Goal: Information Seeking & Learning: Understand process/instructions

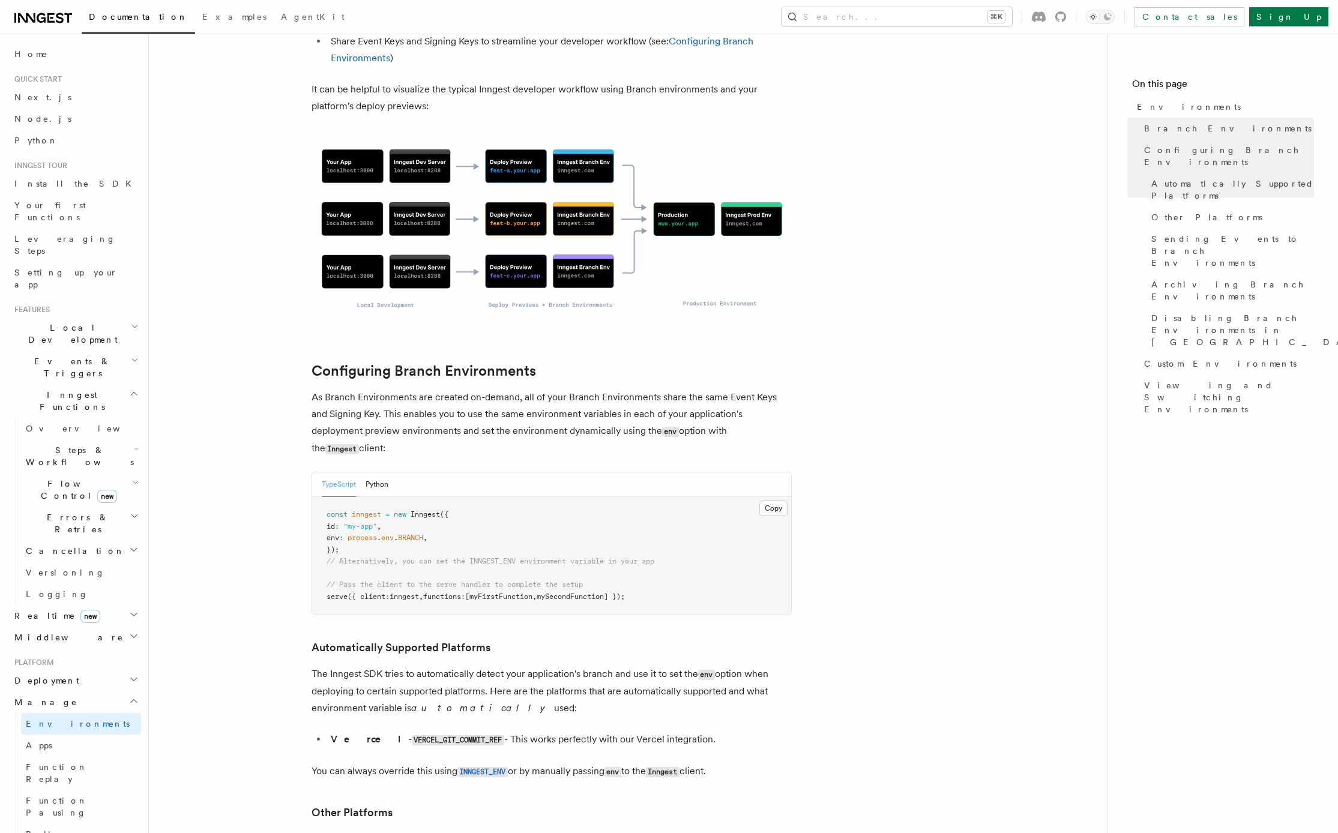
scroll to position [966, 0]
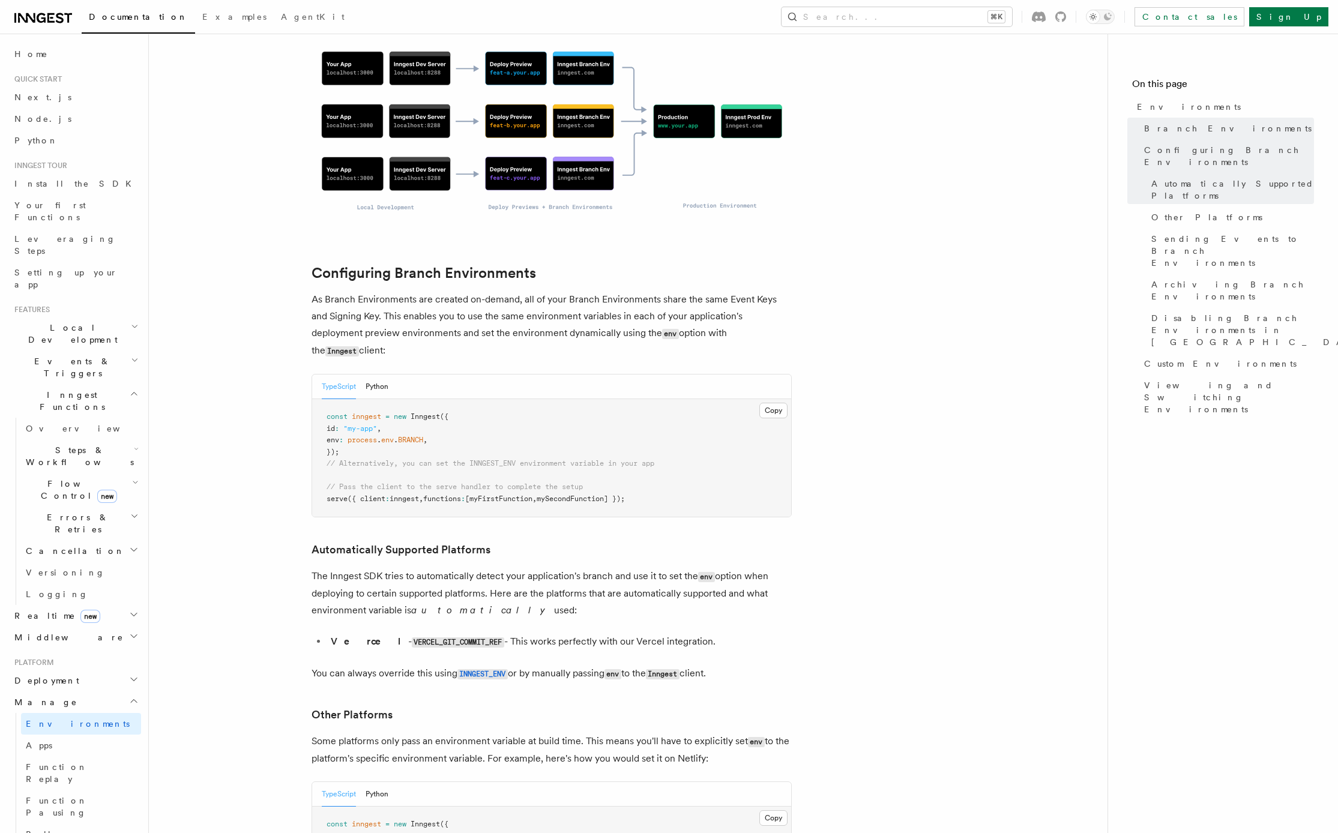
click at [51, 675] on span "Deployment" at bounding box center [45, 681] width 70 height 12
click at [46, 697] on span "Overview" at bounding box center [88, 702] width 124 height 10
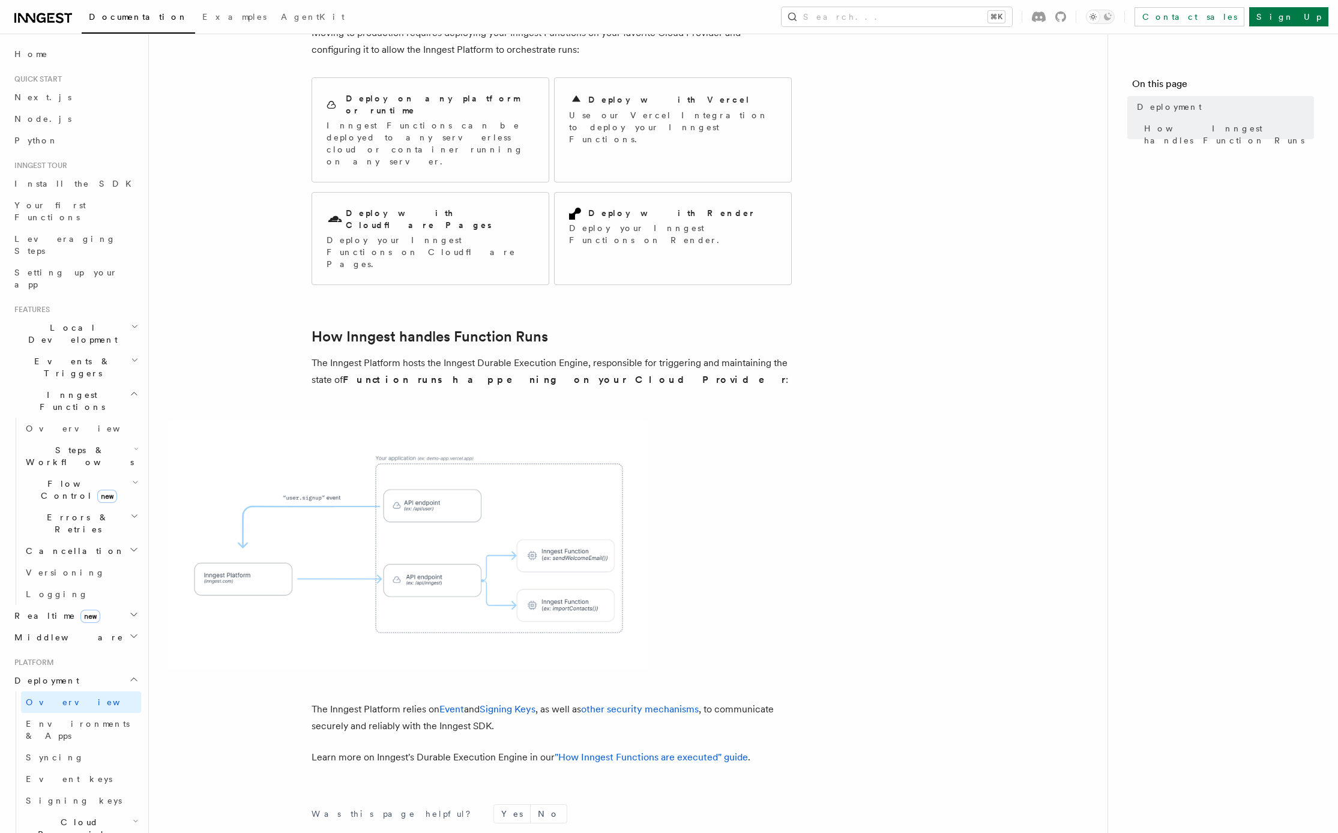
scroll to position [19, 0]
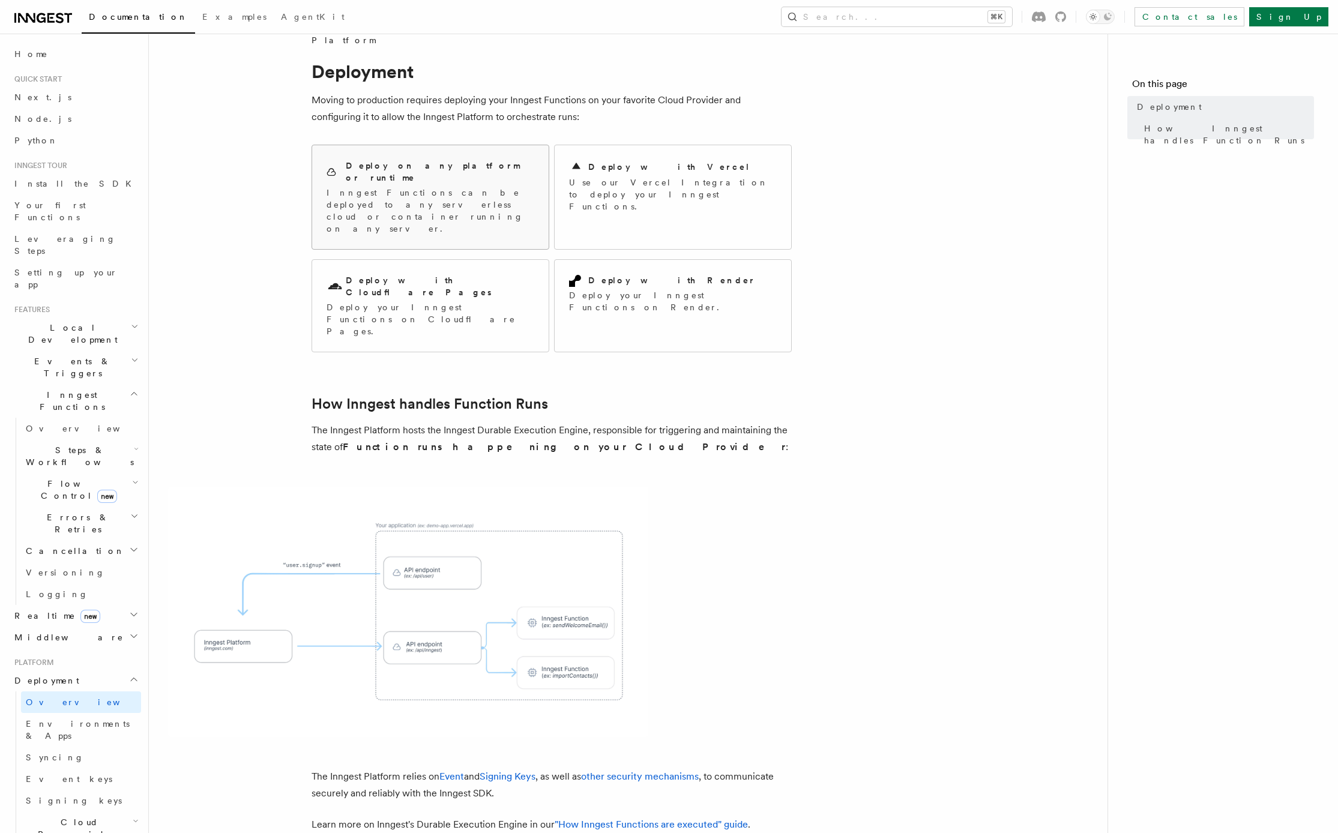
click at [436, 197] on p "Inngest Functions can be deployed to any serverless cloud or container running …" at bounding box center [430, 211] width 208 height 48
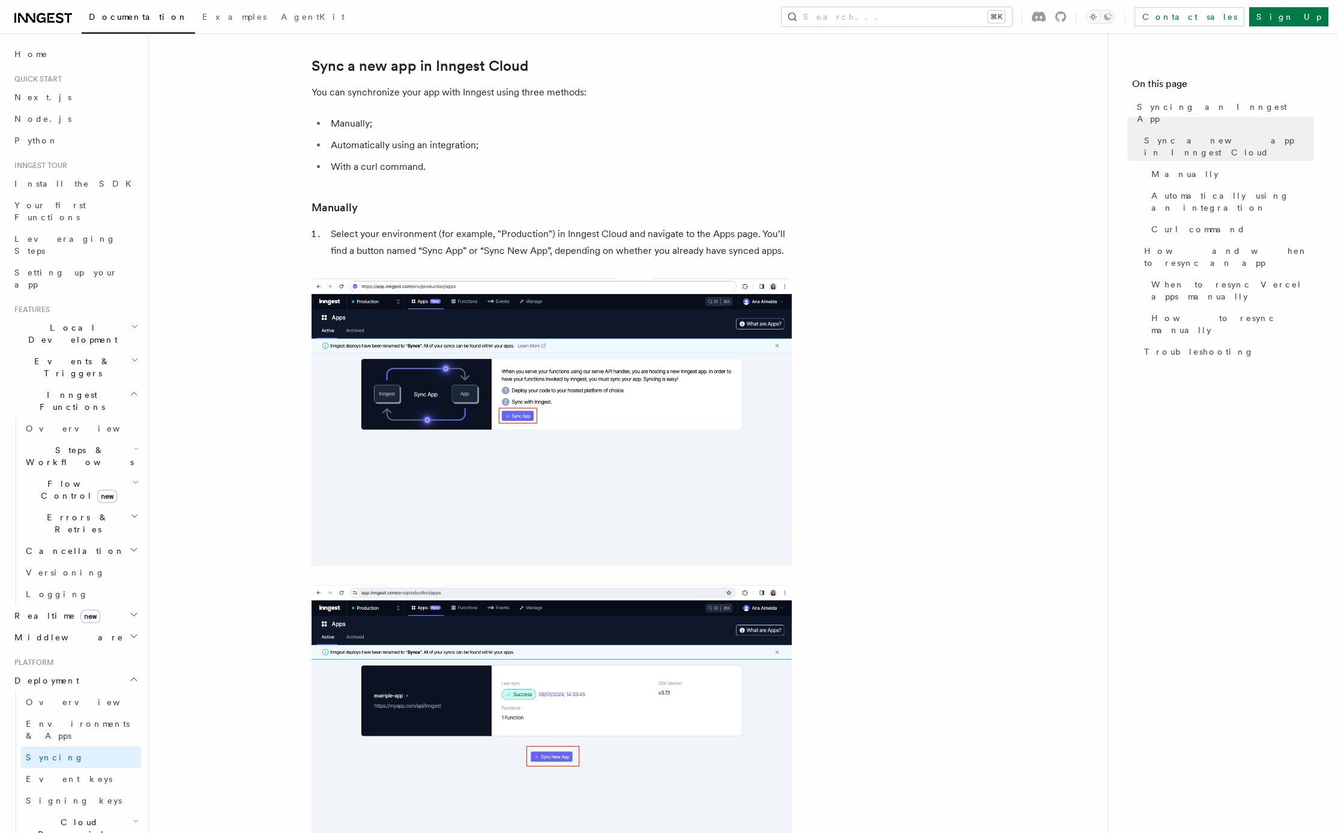
scroll to position [50, 0]
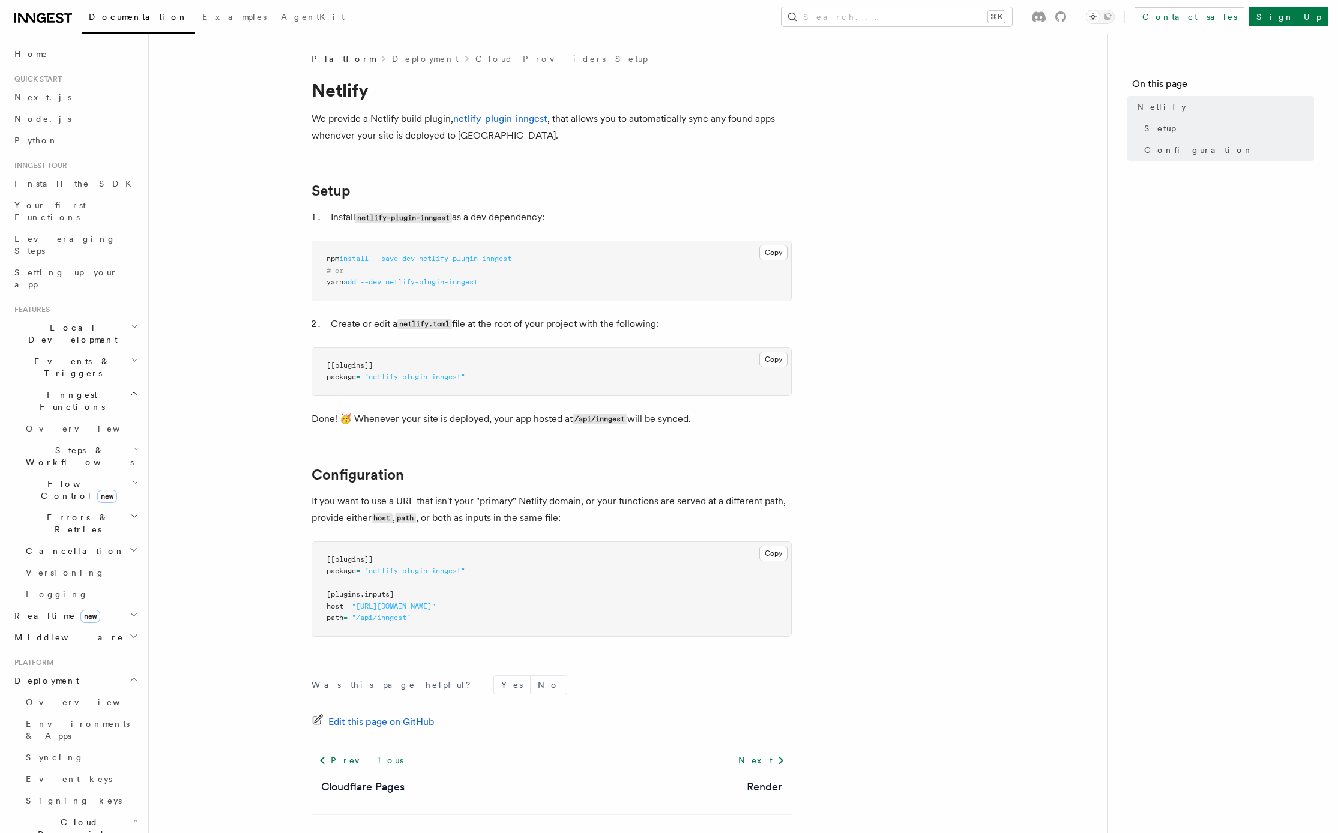
click at [253, 363] on article "Platform Deployment Cloud Providers Setup Netlify We provide a Netlify build pl…" at bounding box center [628, 464] width 920 height 822
click at [250, 382] on article "Platform Deployment Cloud Providers Setup Netlify We provide a Netlify build pl…" at bounding box center [628, 464] width 920 height 822
click at [80, 268] on span "Setting up your app" at bounding box center [65, 279] width 103 height 22
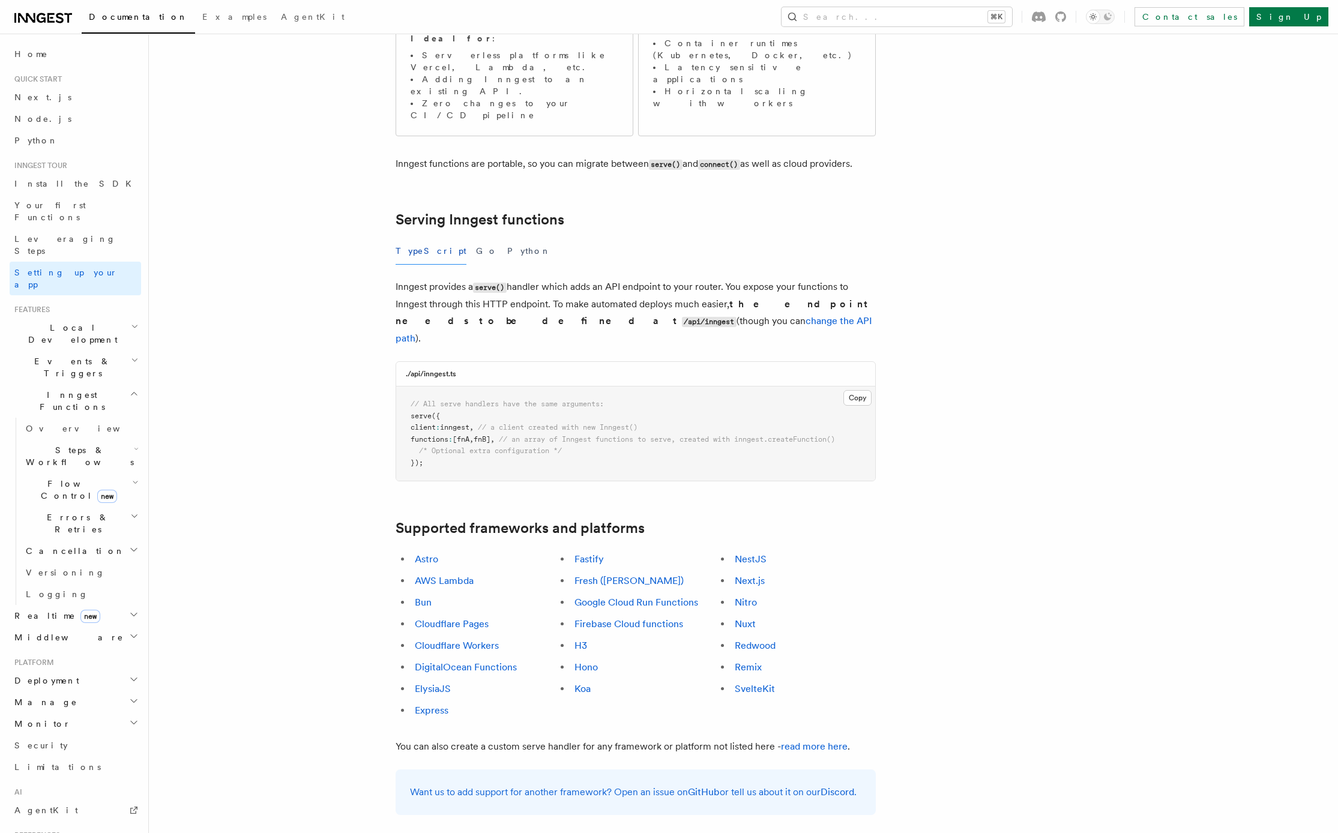
scroll to position [324, 0]
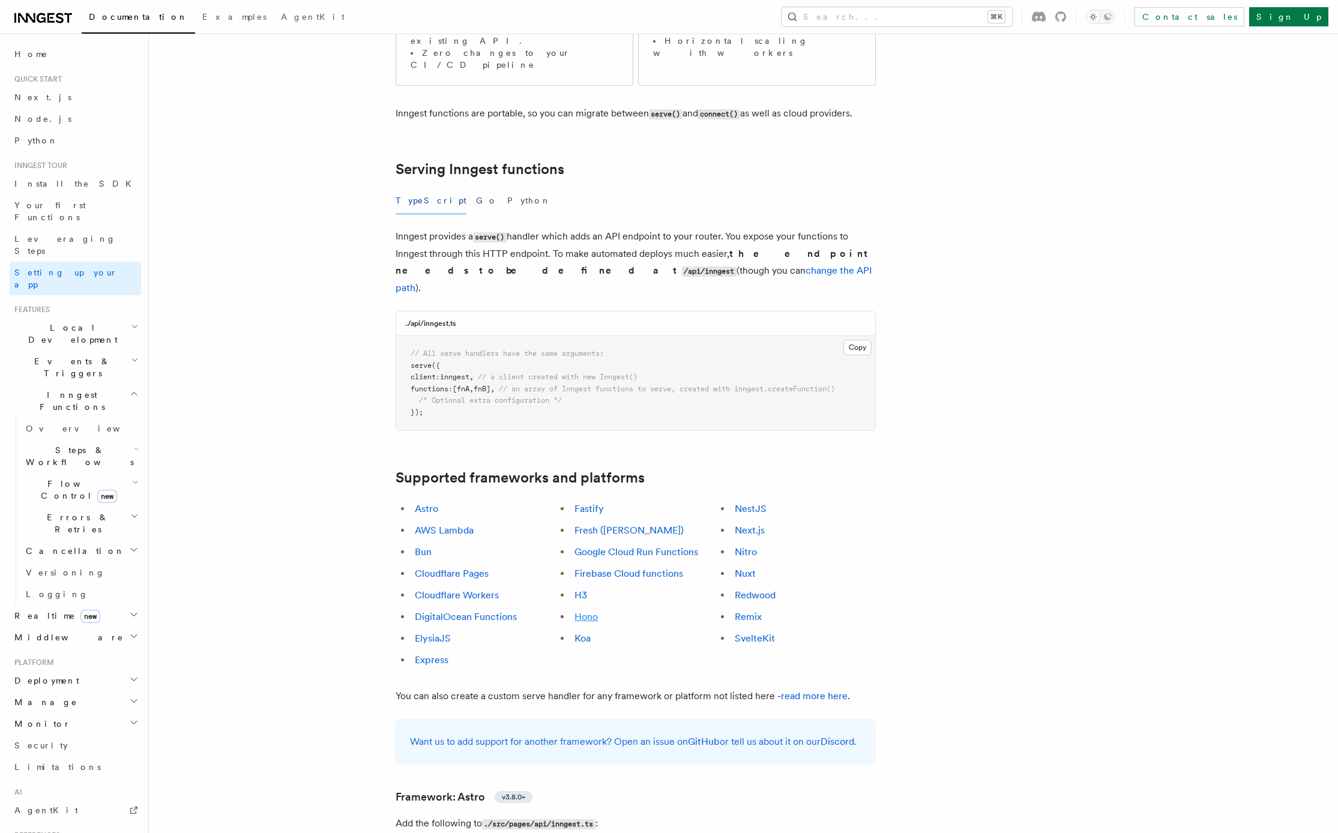
click at [595, 611] on link "Hono" at bounding box center [585, 616] width 23 height 11
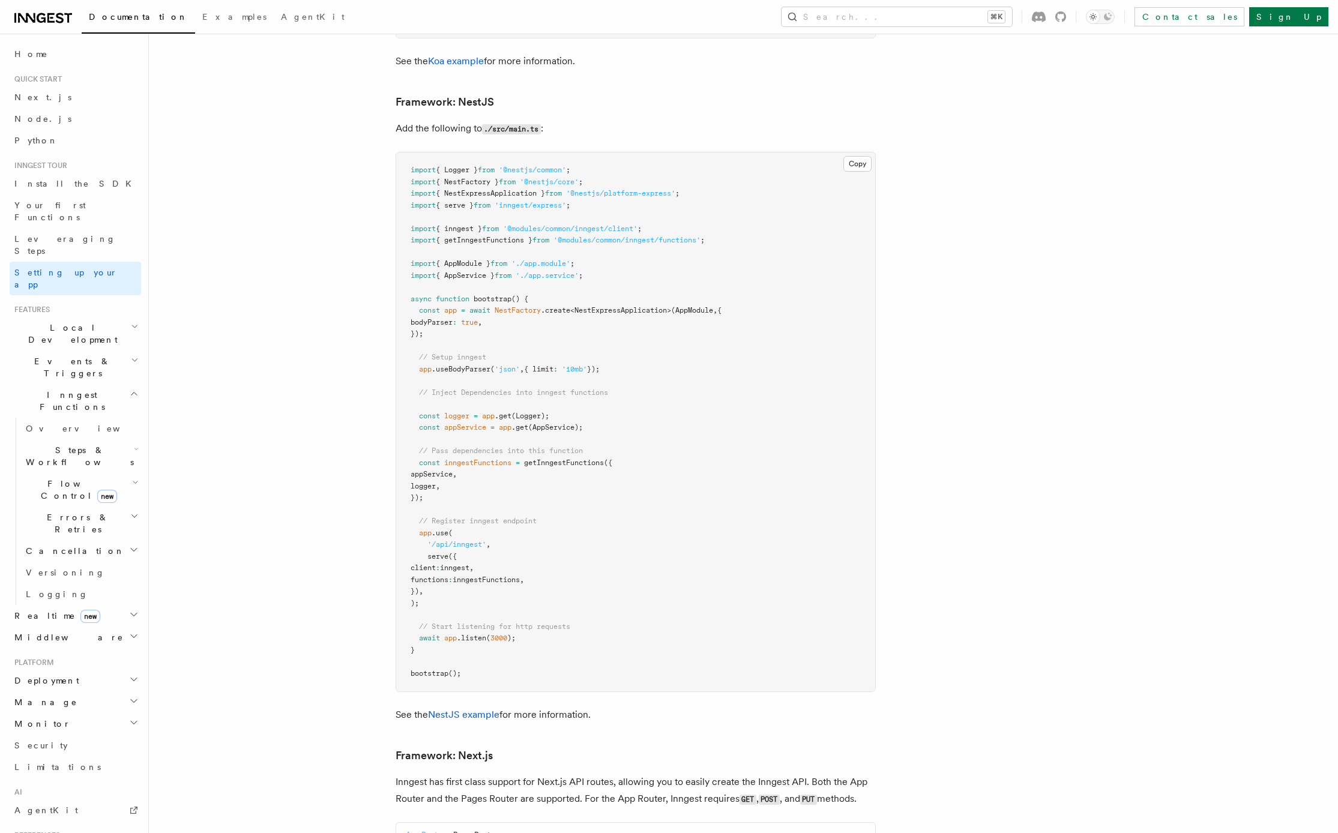
scroll to position [7129, 0]
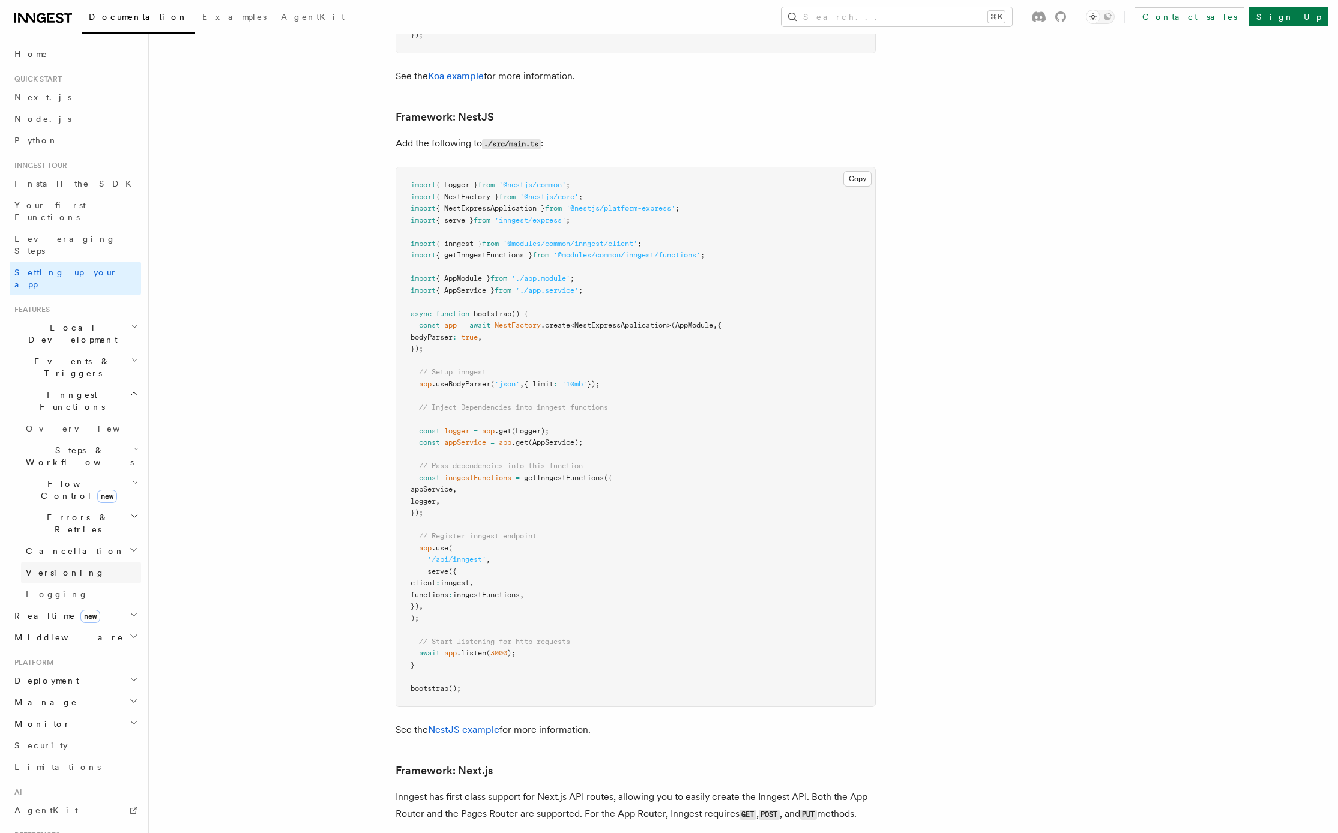
click at [50, 568] on span "Versioning" at bounding box center [65, 573] width 79 height 10
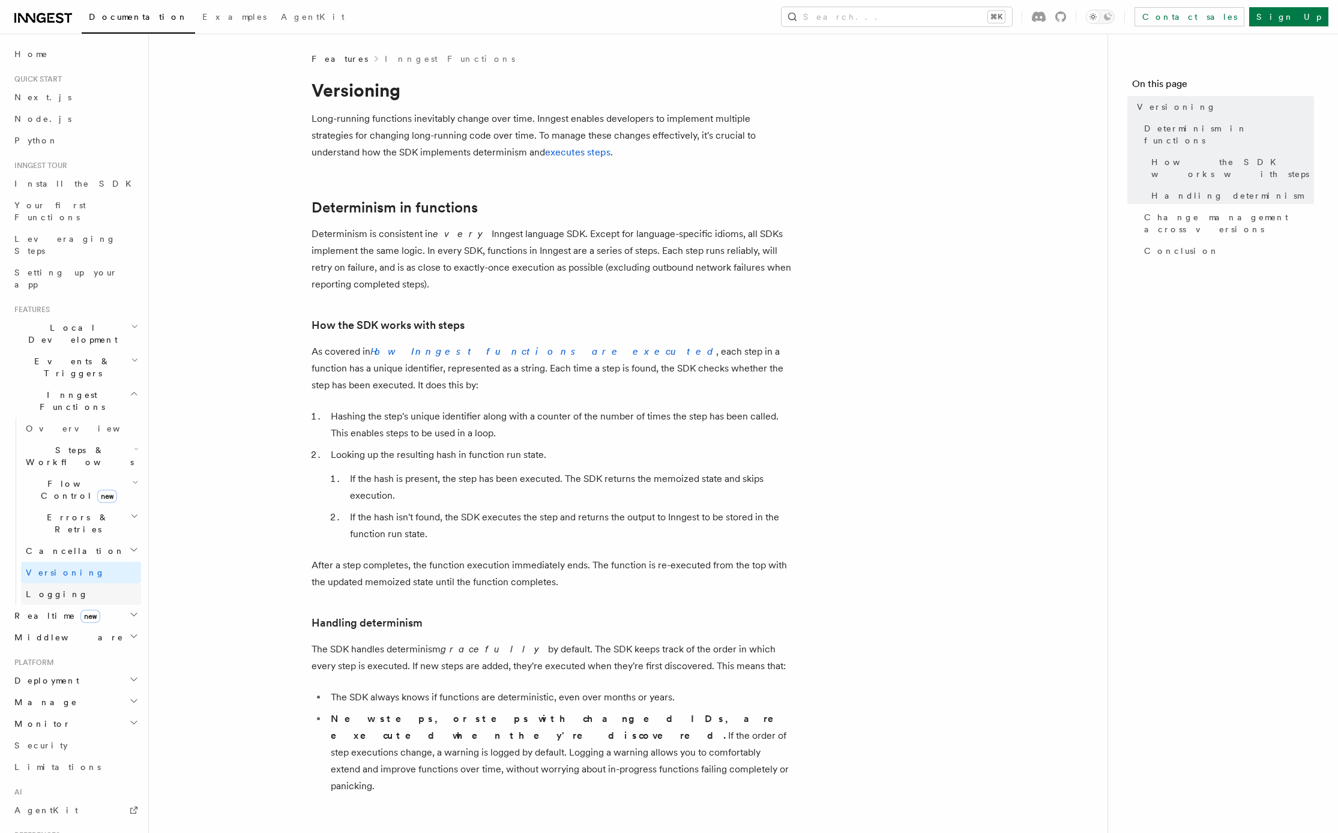
click at [77, 583] on link "Logging" at bounding box center [81, 594] width 120 height 22
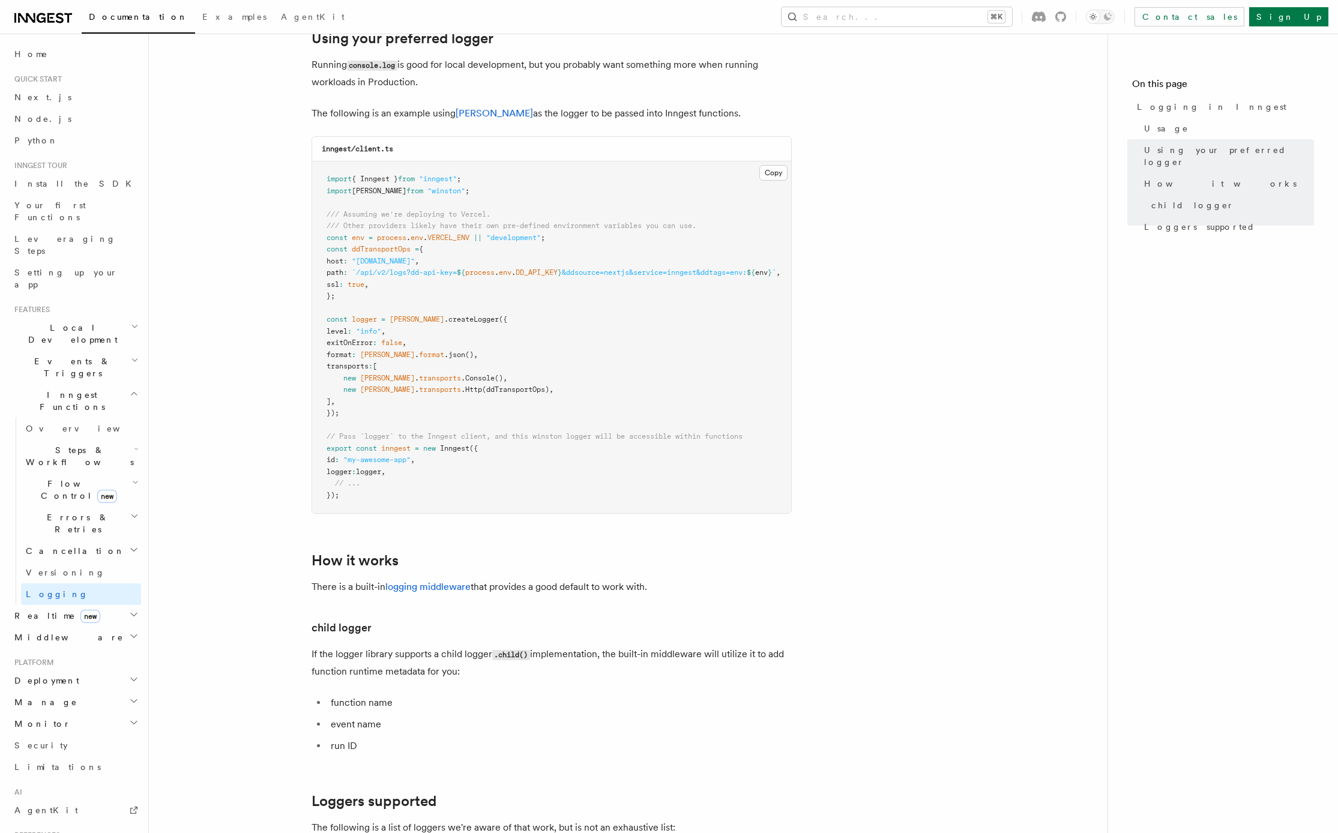
click at [133, 389] on icon "button" at bounding box center [134, 394] width 9 height 10
click at [40, 509] on span "Manage" at bounding box center [44, 515] width 68 height 12
click at [122, 480] on h2 "Deployment" at bounding box center [75, 491] width 131 height 22
click at [52, 717] on span "Self hosting" at bounding box center [70, 722] width 88 height 10
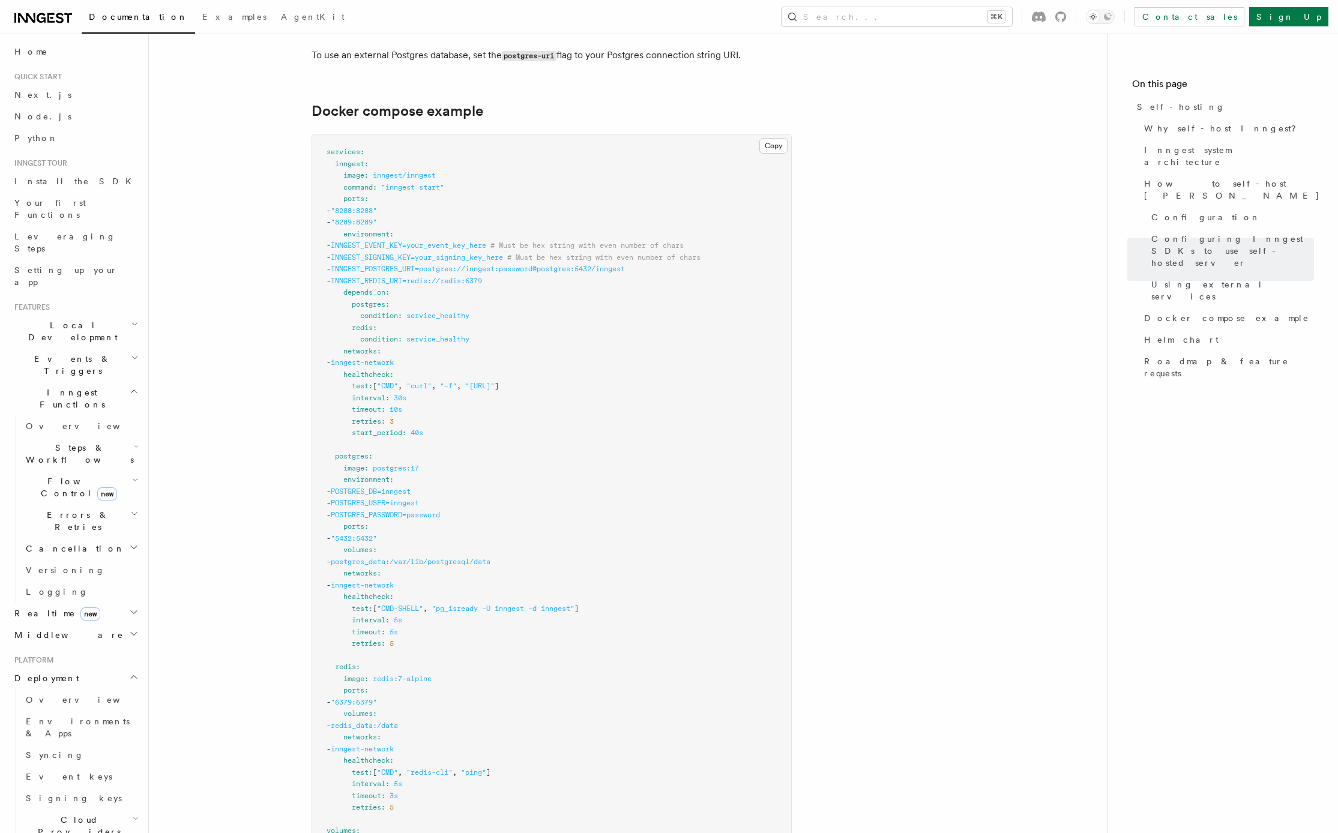
scroll to position [3220, 0]
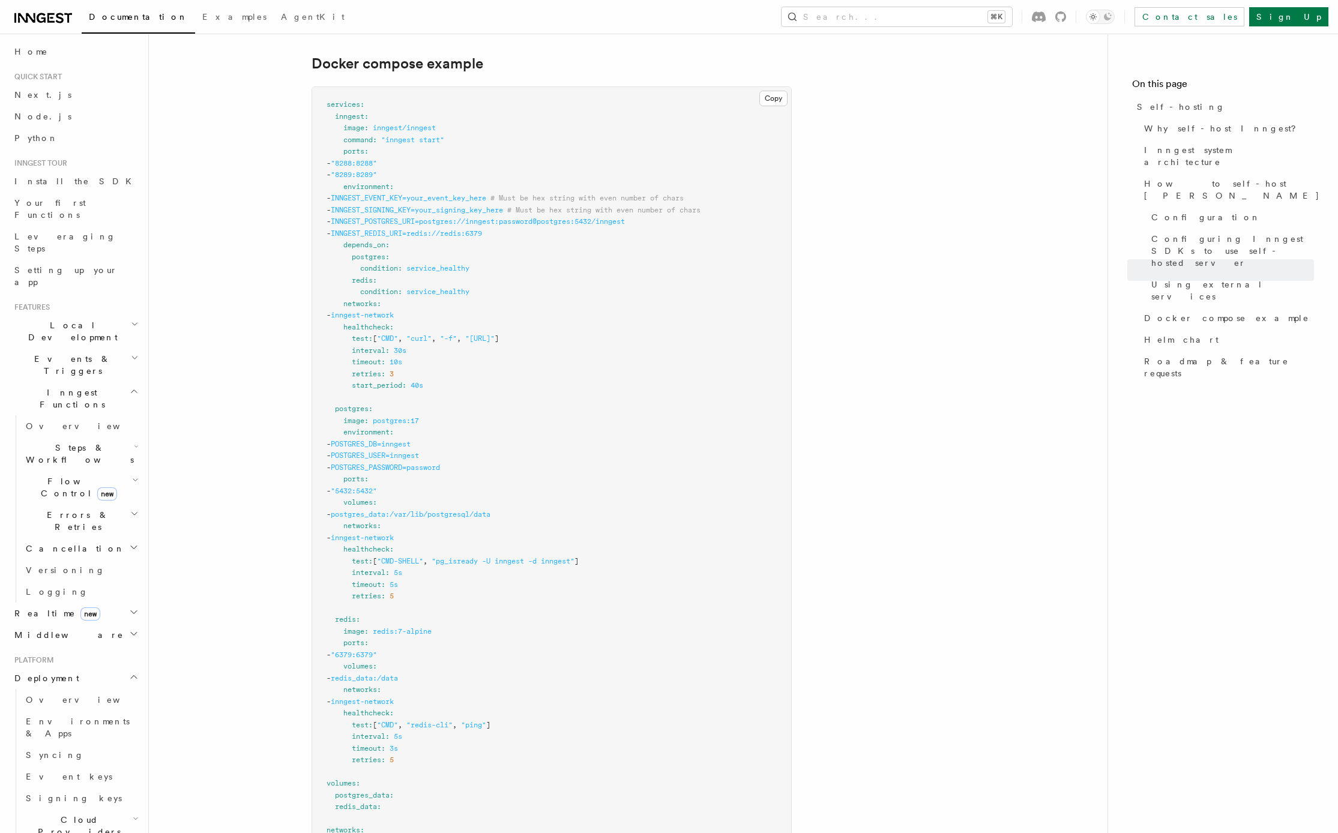
click at [86, 814] on span "Cloud Providers Setup" at bounding box center [77, 832] width 112 height 36
click at [56, 731] on span "Netlify" at bounding box center [61, 737] width 49 height 12
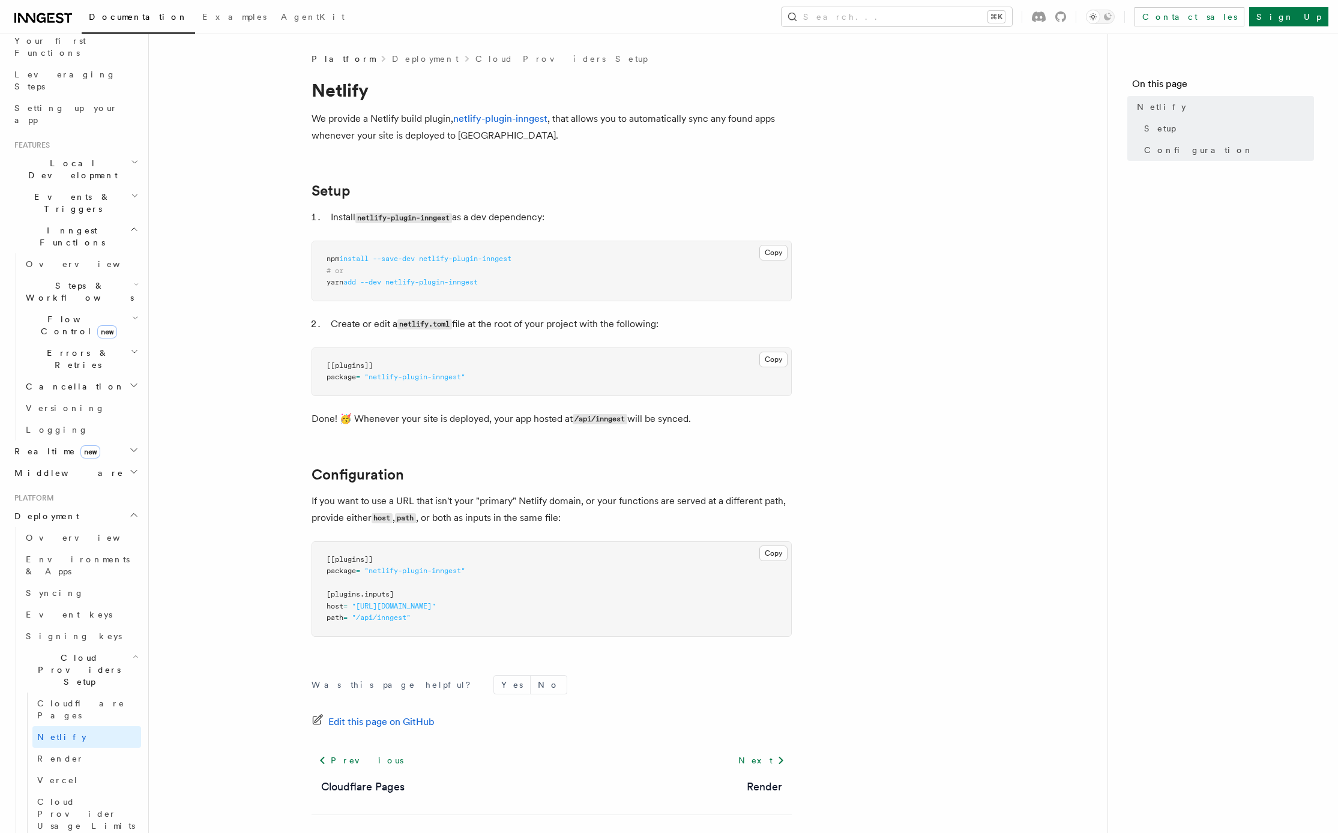
click at [226, 512] on article "Platform Deployment Cloud Providers Setup Netlify We provide a Netlify build pl…" at bounding box center [628, 464] width 920 height 822
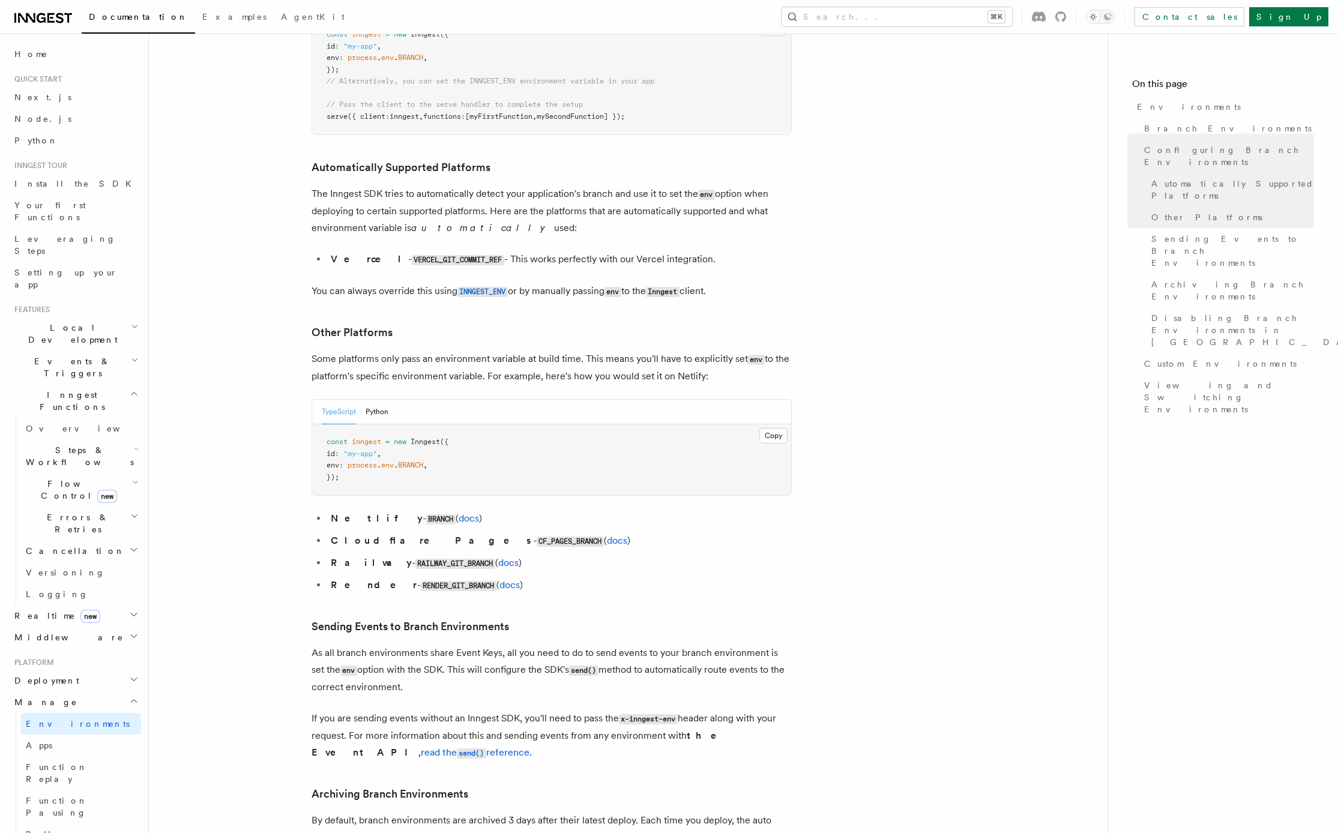
scroll to position [1348, 0]
